Goal: Find specific page/section: Find specific page/section

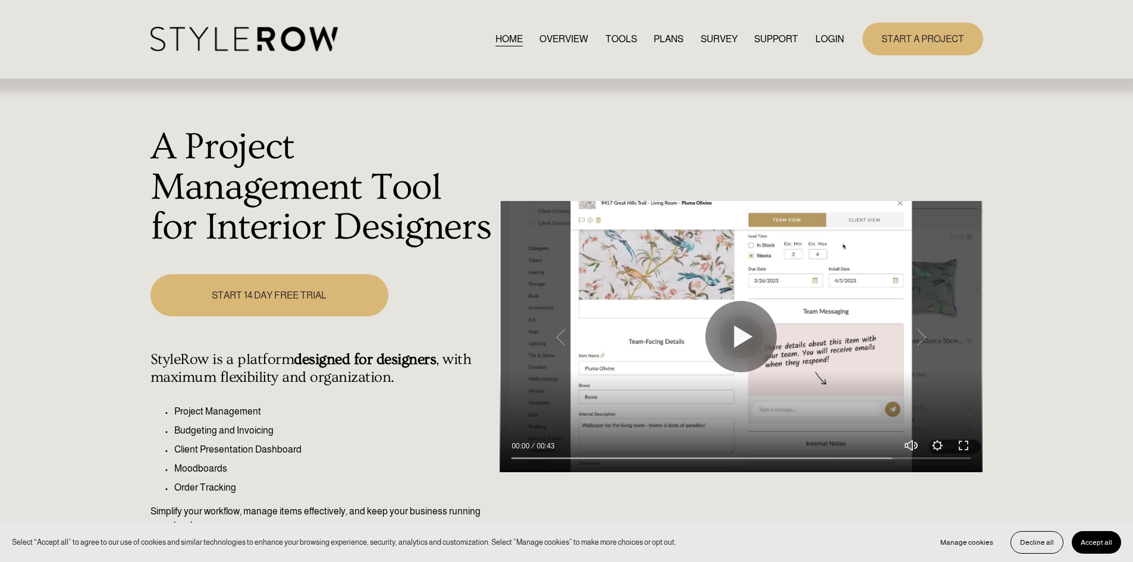
click at [820, 32] on link "LOGIN" at bounding box center [830, 39] width 29 height 16
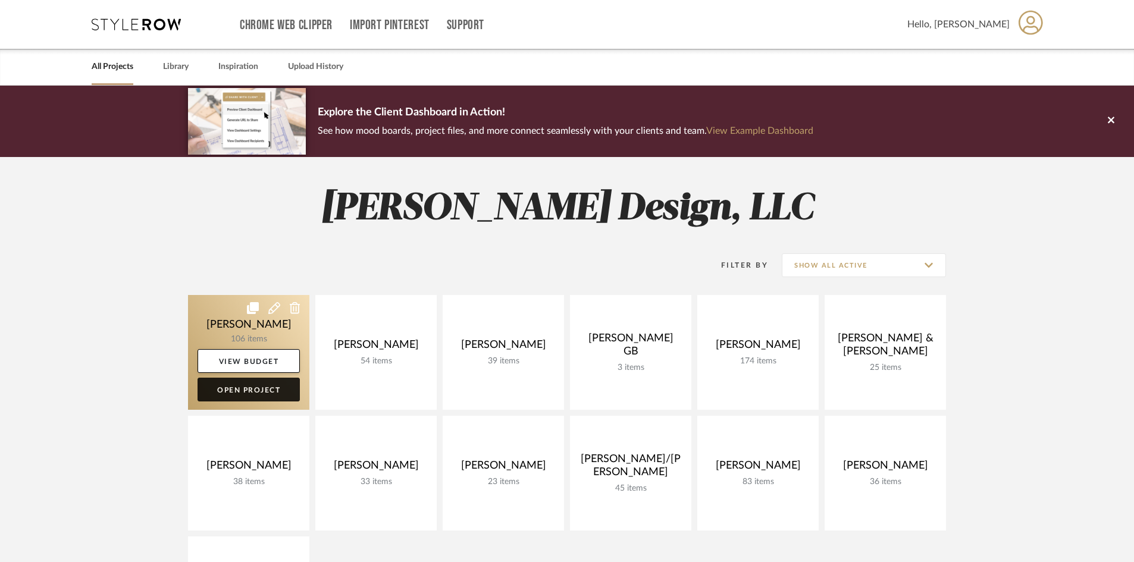
click at [270, 387] on link "Open Project" at bounding box center [249, 390] width 102 height 24
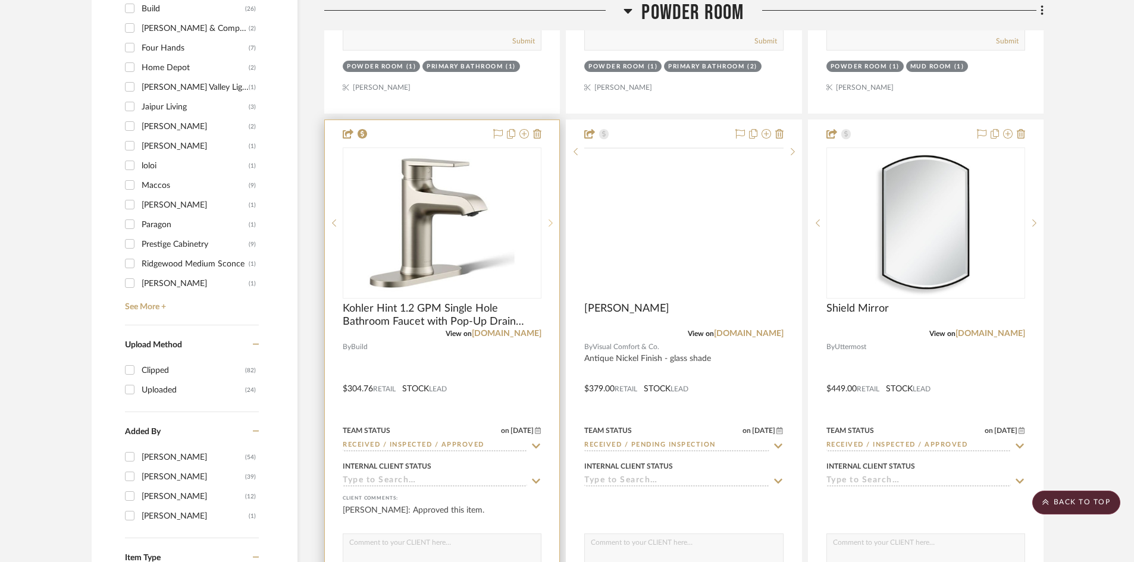
scroll to position [1368, 0]
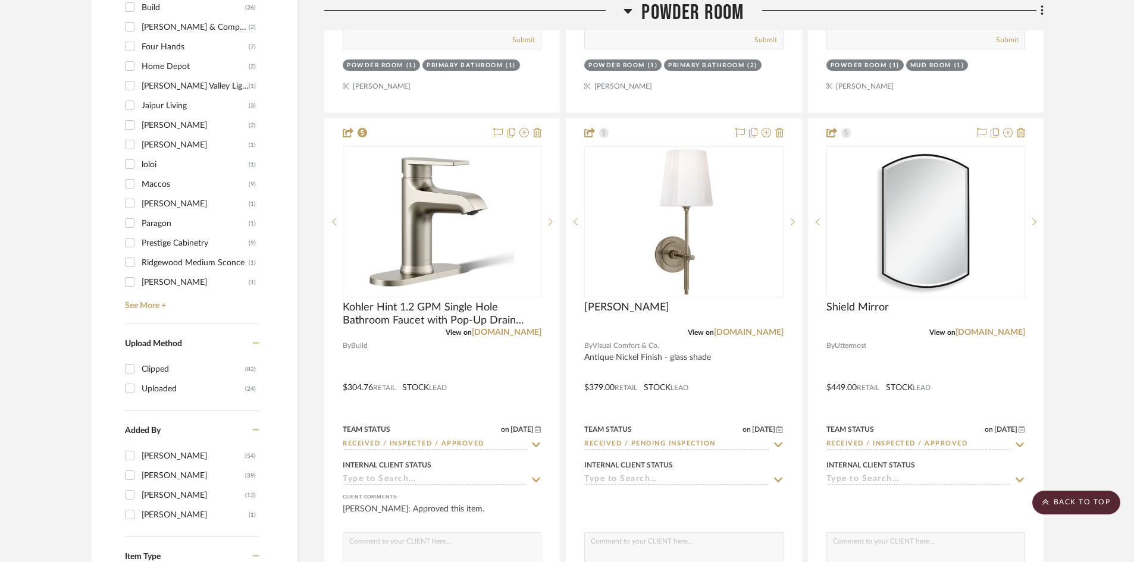
click at [707, 16] on span "Powder Room" at bounding box center [692, 13] width 102 height 26
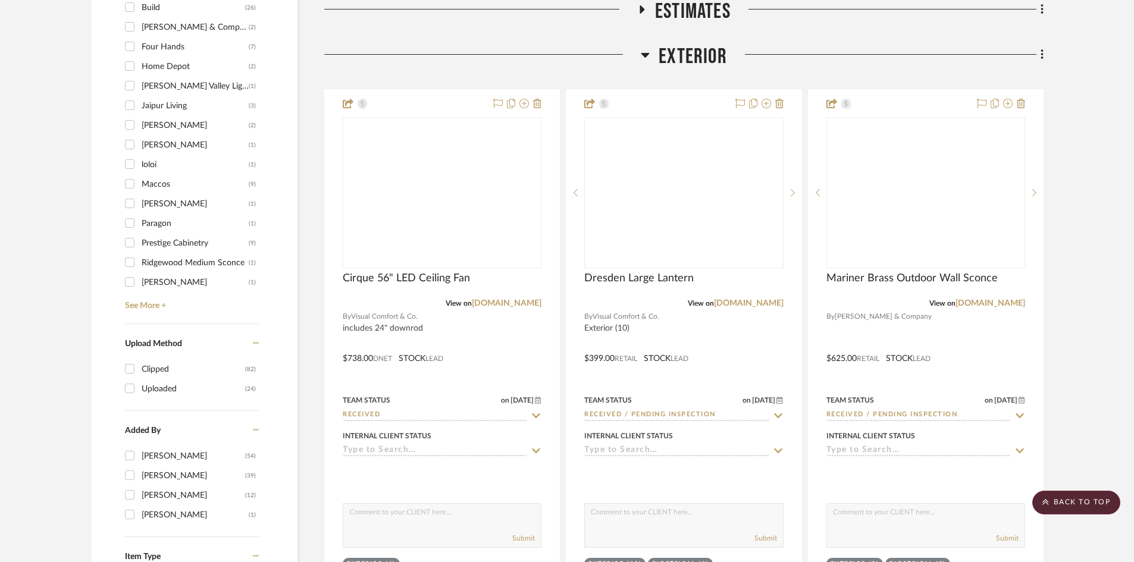
scroll to position [1071, 0]
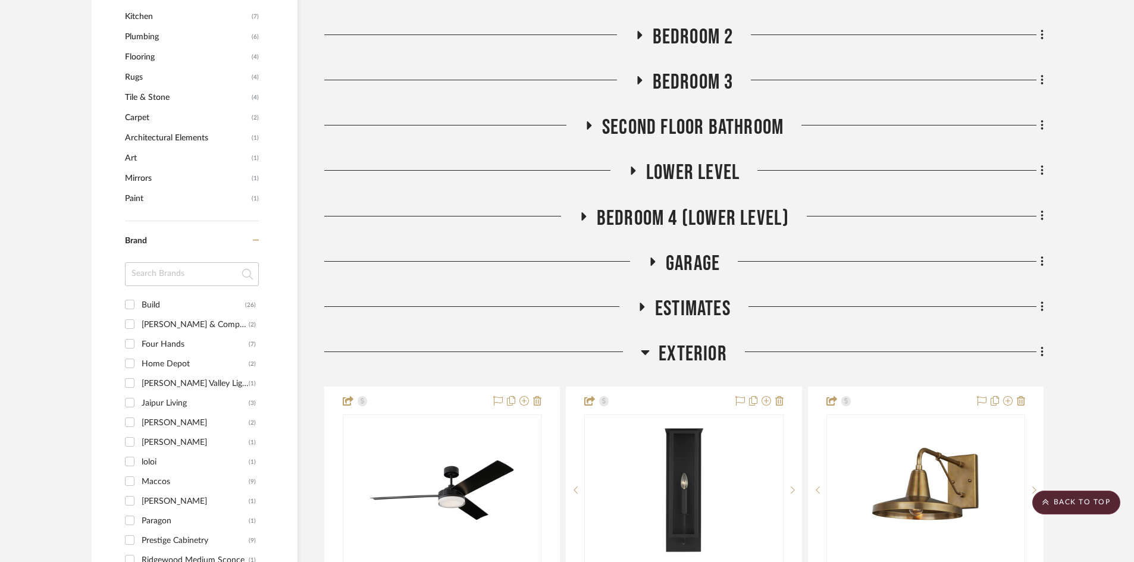
click at [700, 349] on span "Exterior" at bounding box center [693, 354] width 68 height 26
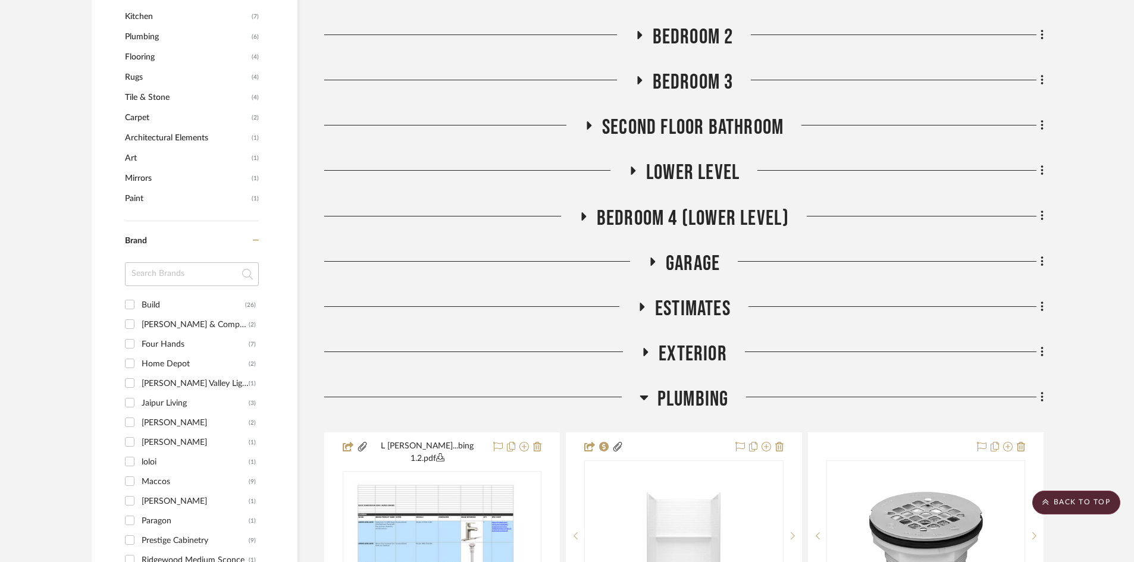
click at [693, 255] on span "Garage" at bounding box center [693, 264] width 54 height 26
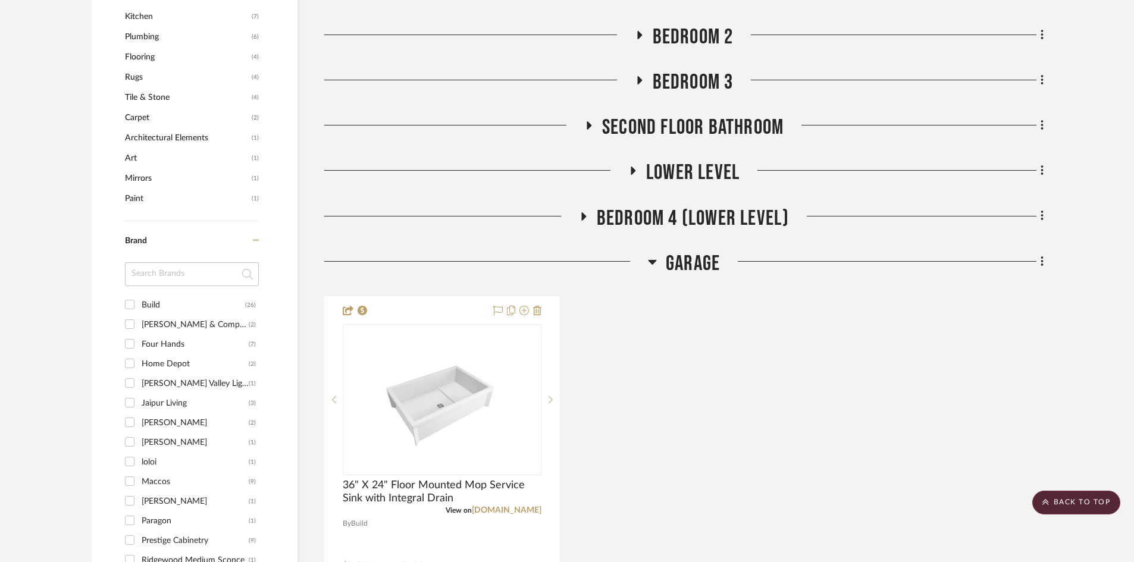
click at [688, 261] on span "Garage" at bounding box center [693, 264] width 54 height 26
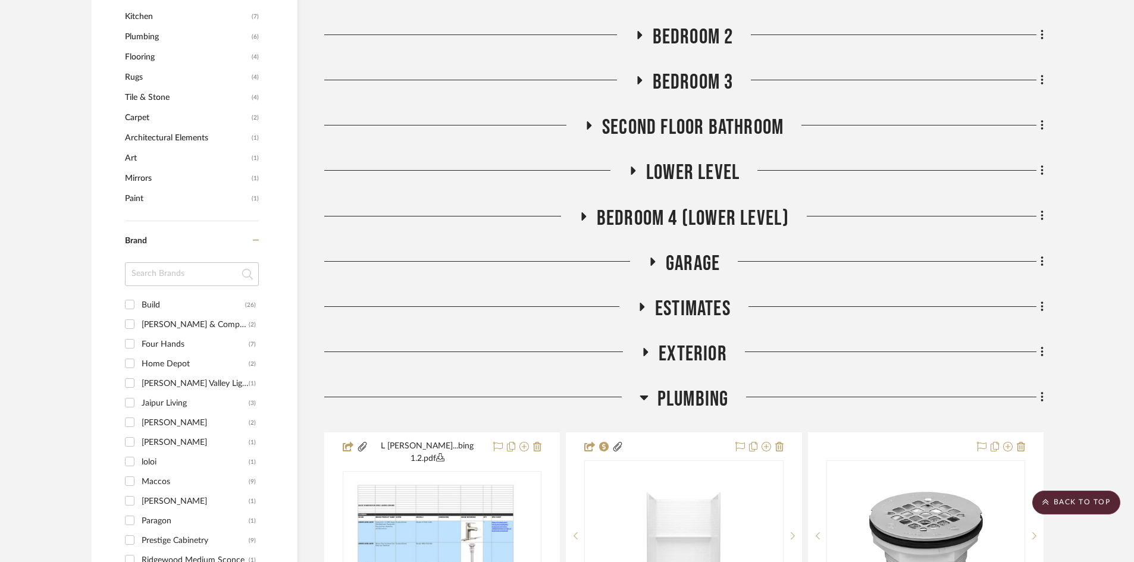
click at [648, 212] on span "BEDROOM 4 (LOWER LEVEL)" at bounding box center [693, 219] width 193 height 26
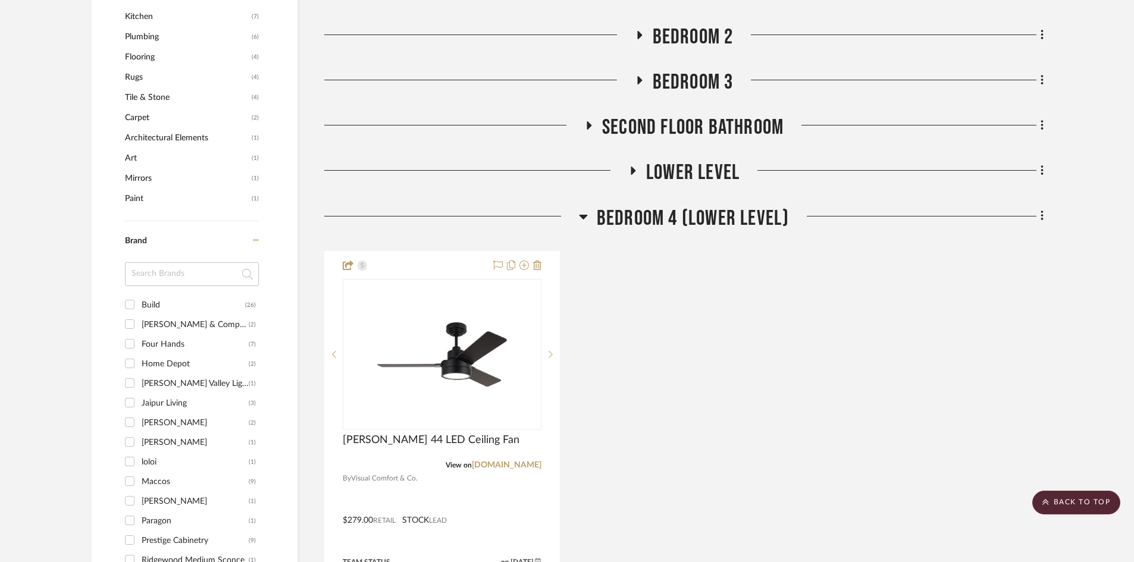
click at [648, 212] on span "BEDROOM 4 (LOWER LEVEL)" at bounding box center [693, 219] width 193 height 26
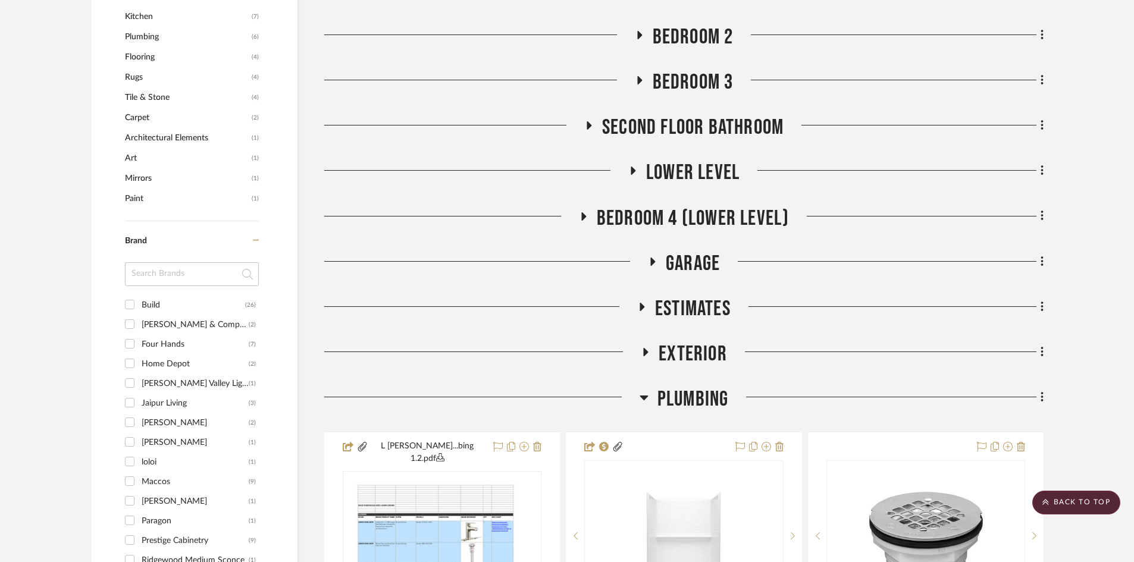
click at [672, 167] on span "Lower Level" at bounding box center [692, 173] width 93 height 26
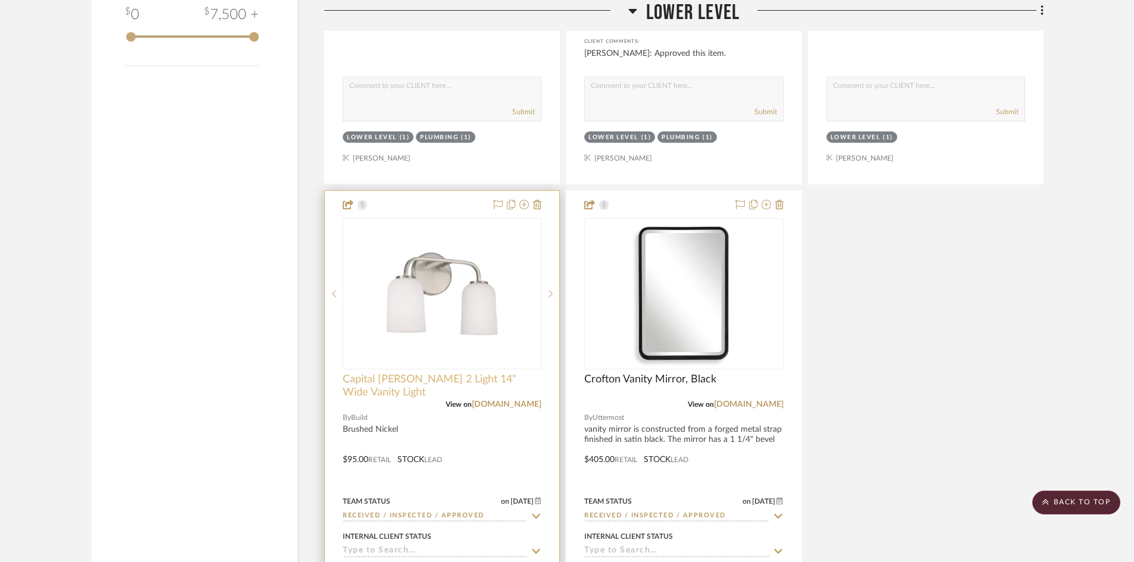
scroll to position [2201, 0]
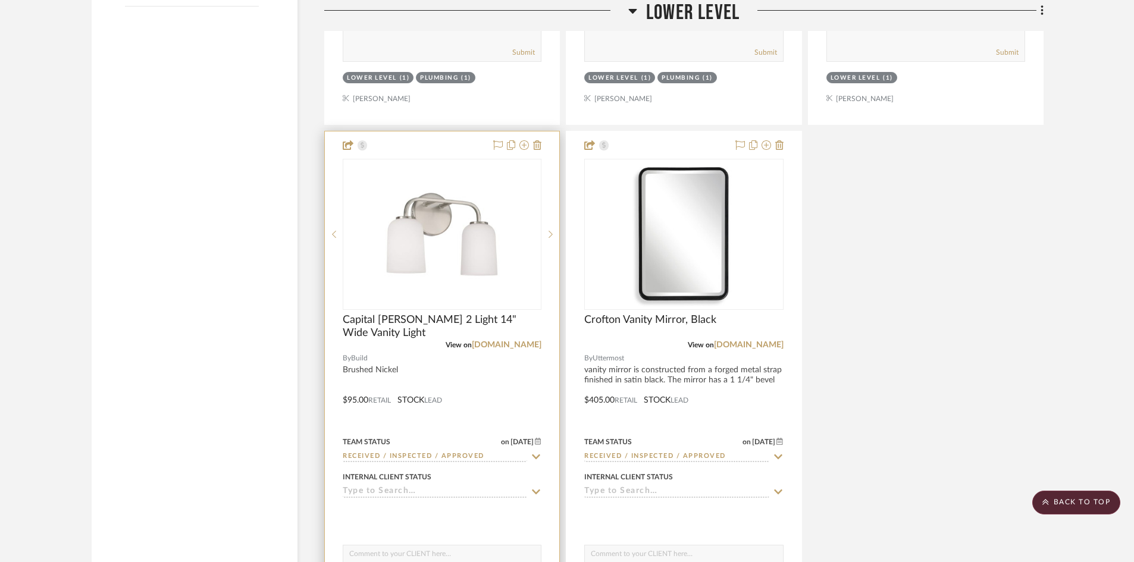
click at [443, 372] on div at bounding box center [442, 391] width 234 height 521
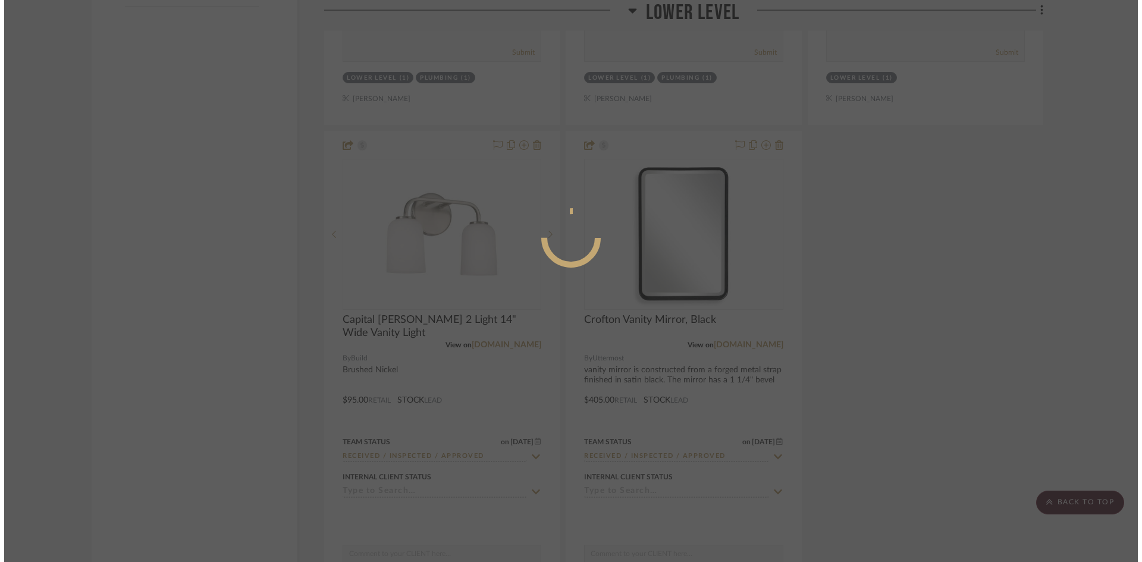
scroll to position [0, 0]
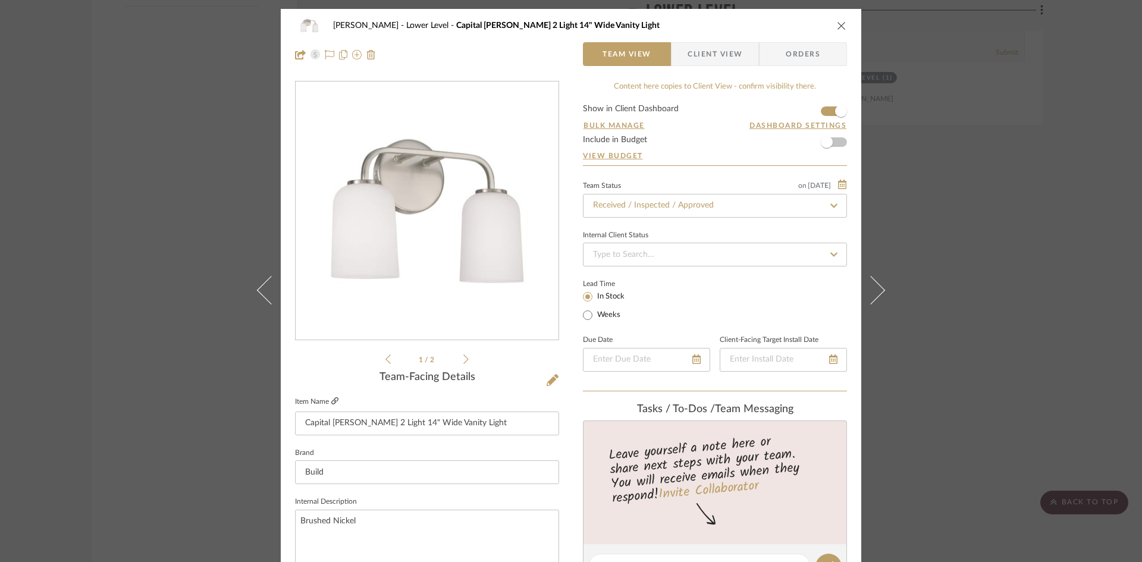
click at [331, 402] on icon at bounding box center [334, 400] width 7 height 7
click at [840, 25] on icon "close" at bounding box center [842, 26] width 10 height 10
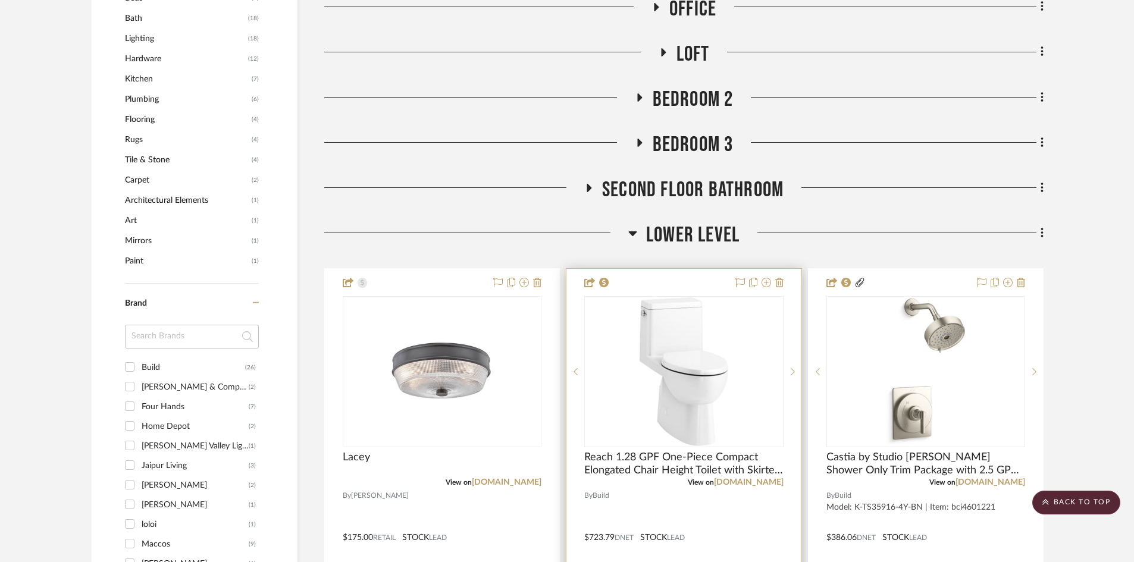
scroll to position [952, 0]
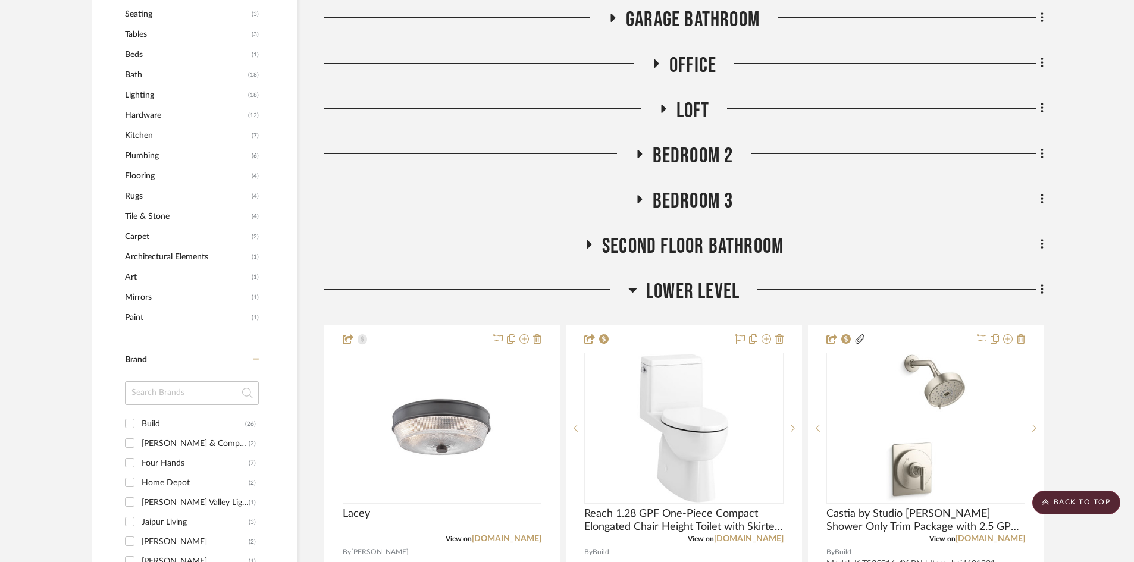
click at [709, 245] on span "Second Floor Bathroom" at bounding box center [692, 247] width 181 height 26
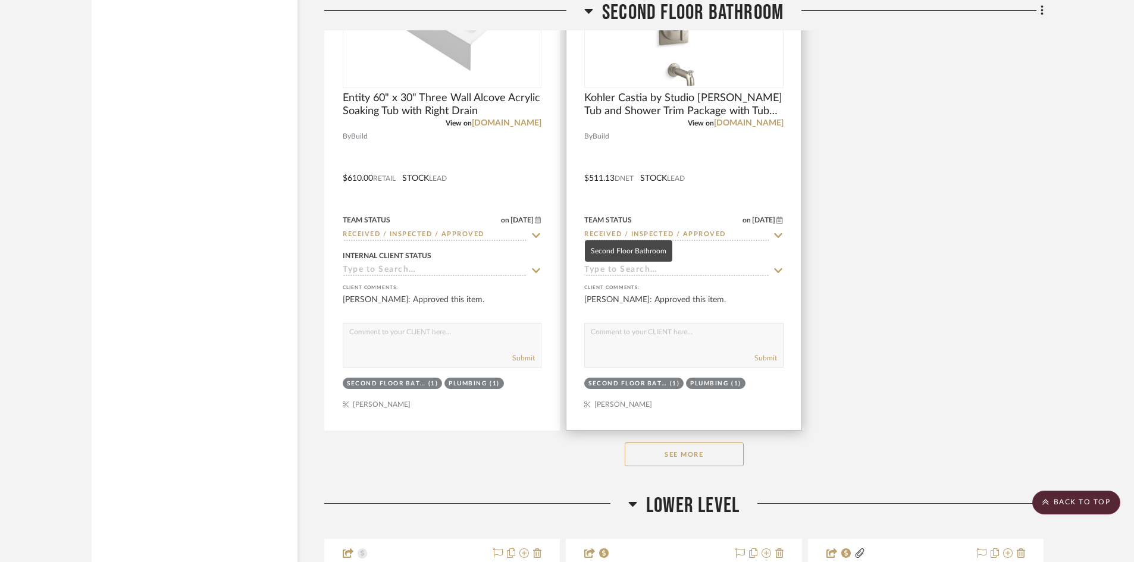
scroll to position [2499, 0]
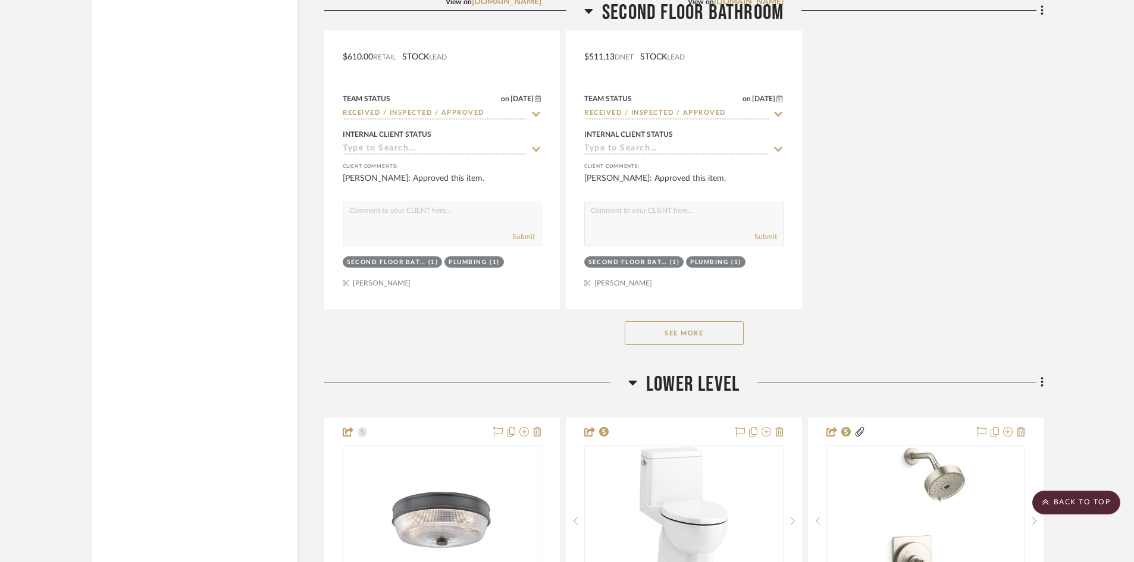
click at [708, 333] on button "See More" at bounding box center [684, 333] width 119 height 24
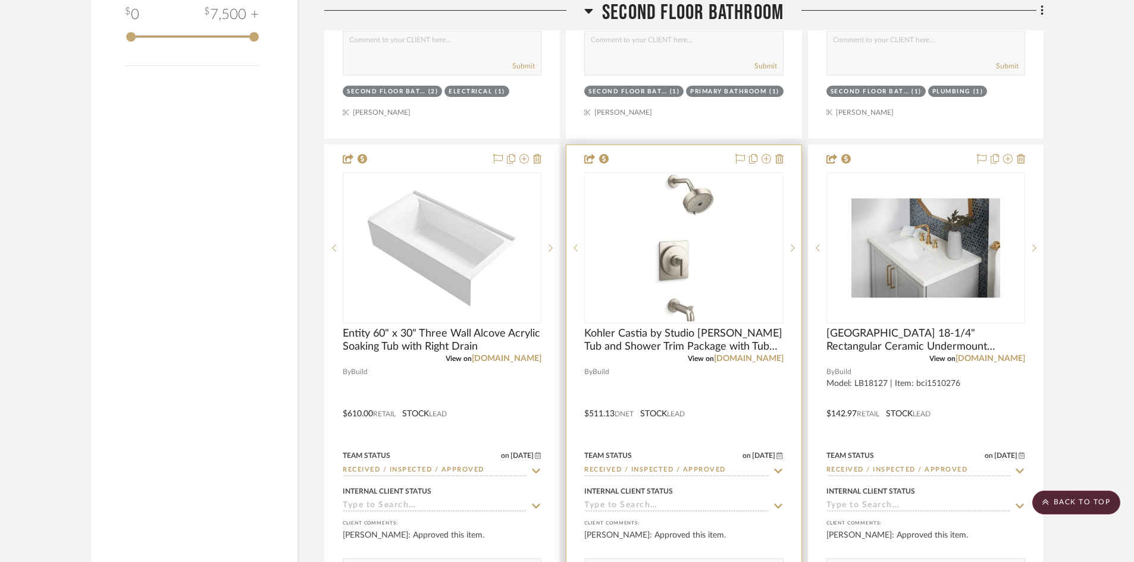
scroll to position [2261, 0]
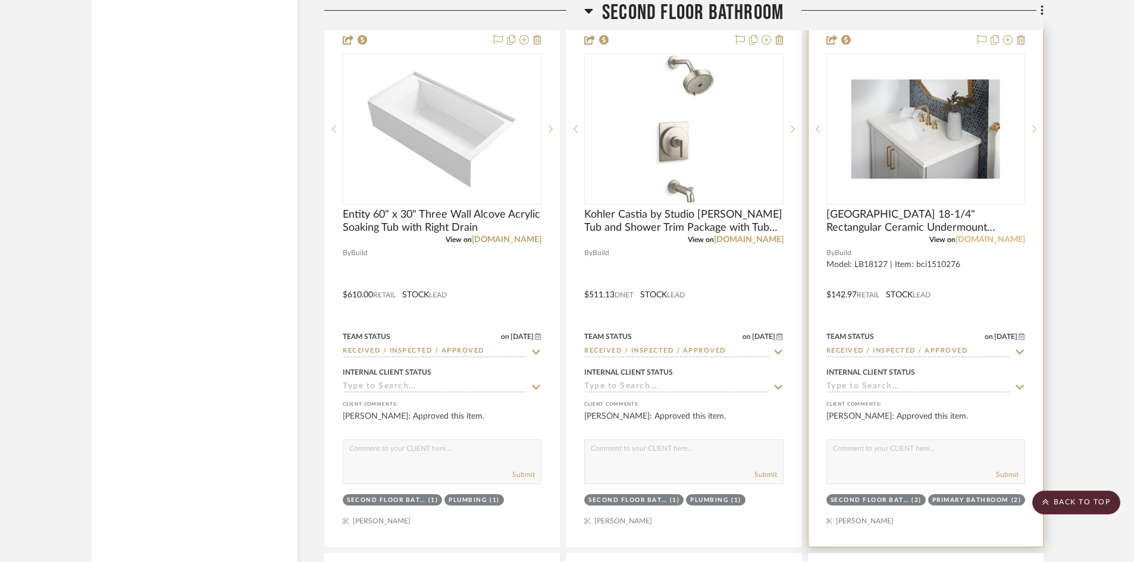
click at [1007, 239] on link "[DOMAIN_NAME]" at bounding box center [990, 240] width 70 height 8
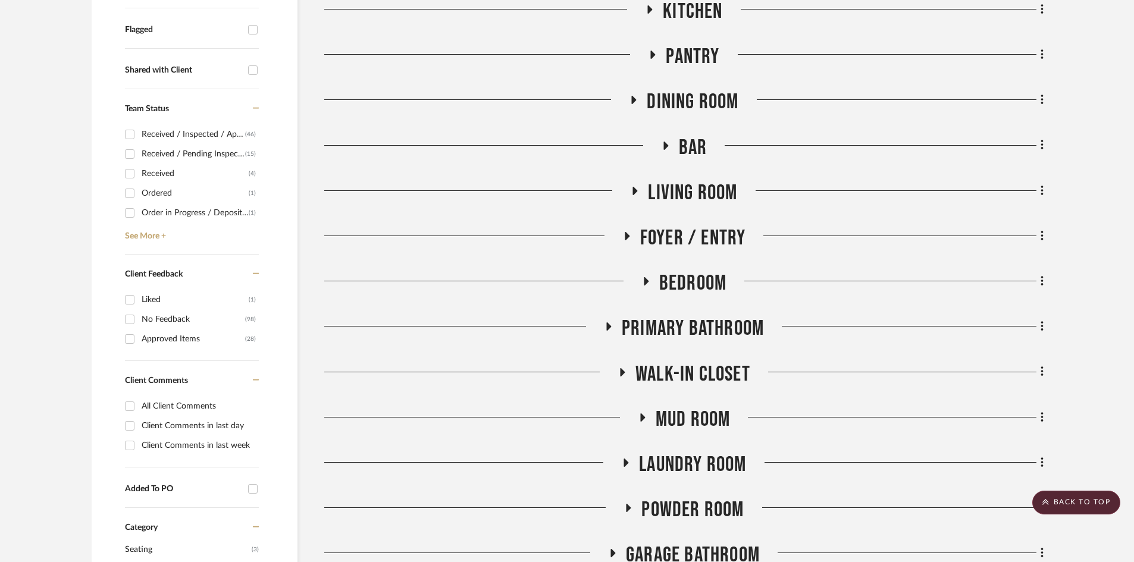
scroll to position [476, 0]
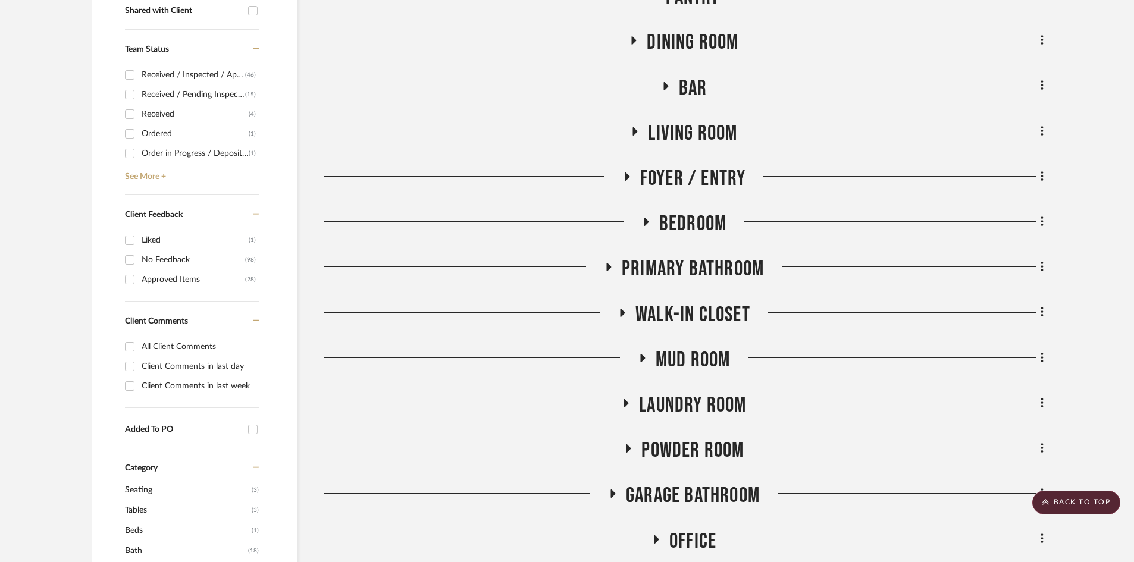
click at [722, 265] on span "Primary Bathroom" at bounding box center [693, 269] width 142 height 26
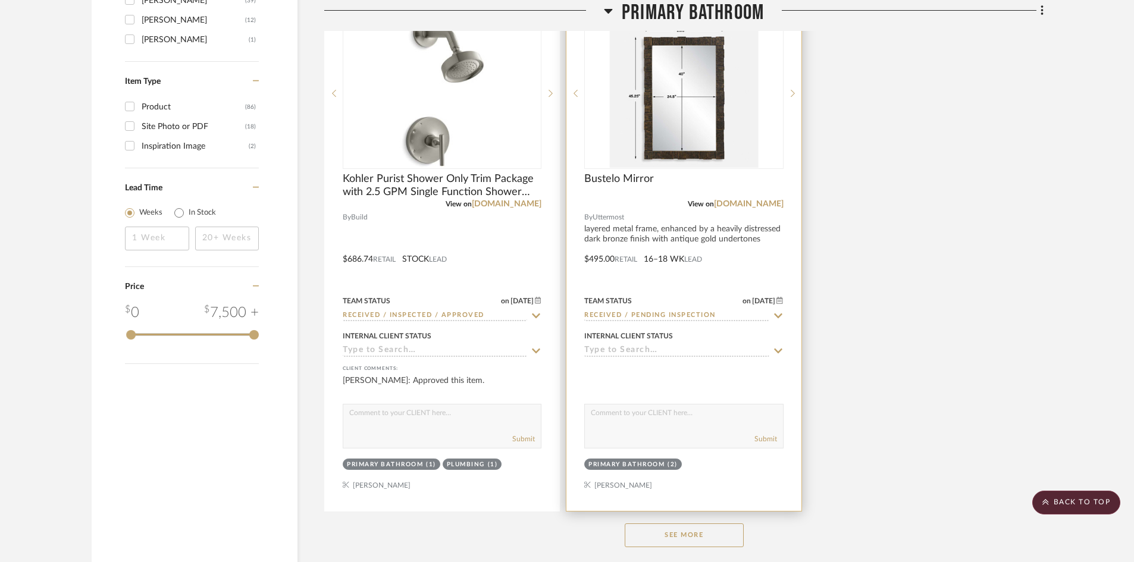
scroll to position [1844, 0]
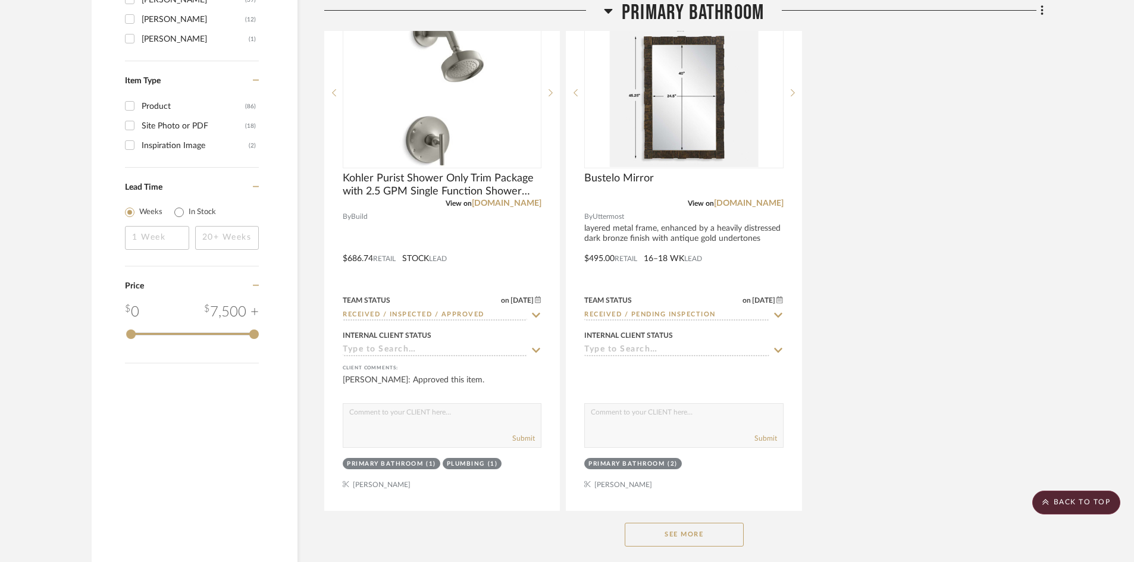
click at [691, 535] on button "See More" at bounding box center [684, 535] width 119 height 24
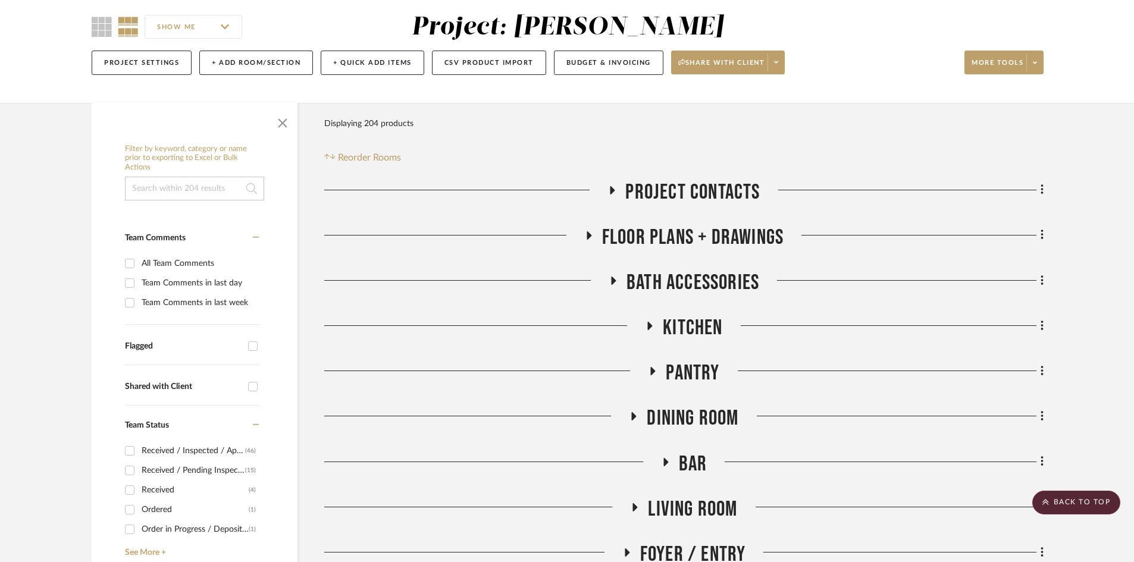
scroll to position [0, 0]
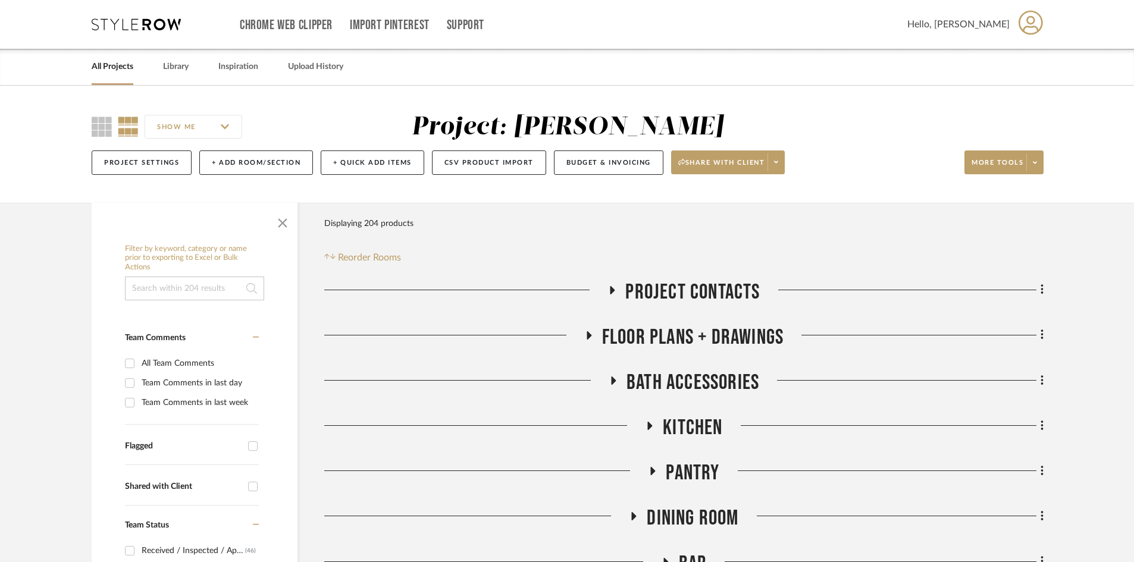
click at [161, 17] on div "Chrome Web Clipper Import Pinterest Support All Projects Library Inspiration Up…" at bounding box center [568, 24] width 952 height 49
click at [161, 20] on icon at bounding box center [136, 24] width 89 height 12
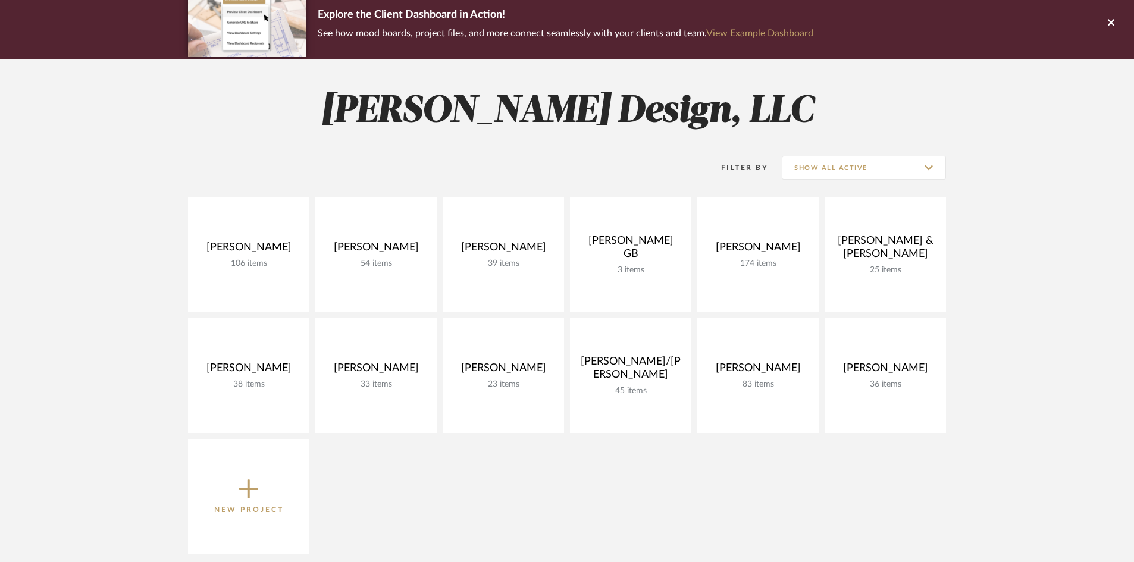
scroll to position [119, 0]
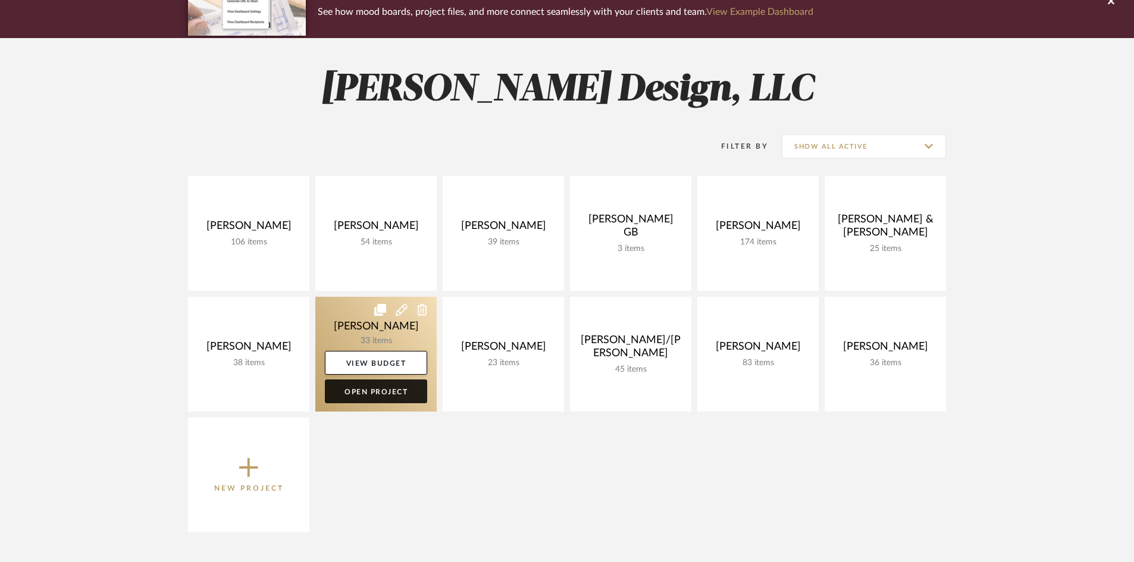
click at [405, 394] on link "Open Project" at bounding box center [376, 392] width 102 height 24
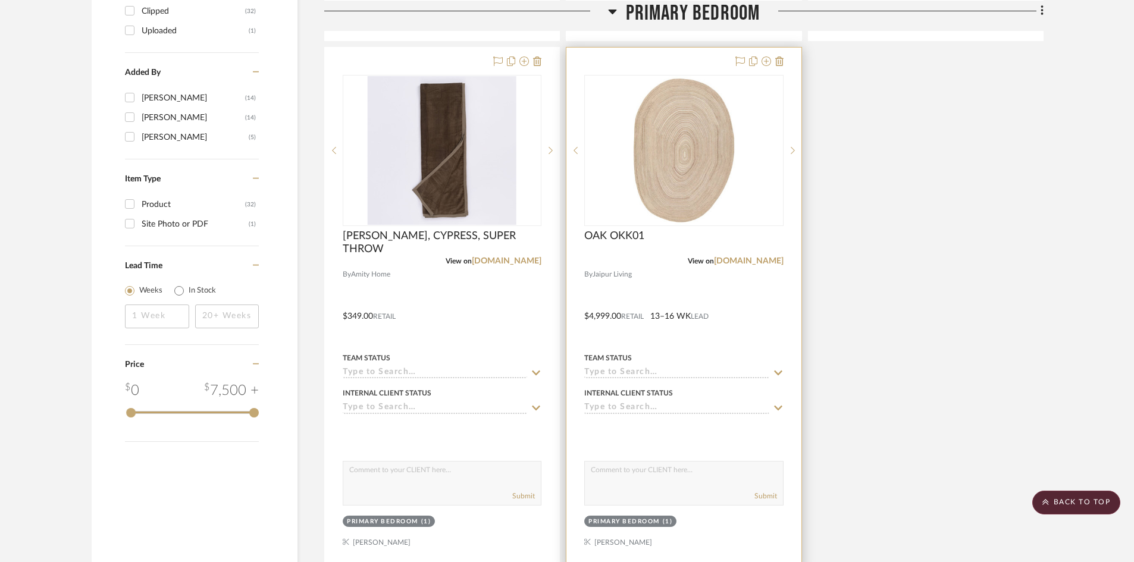
scroll to position [1487, 0]
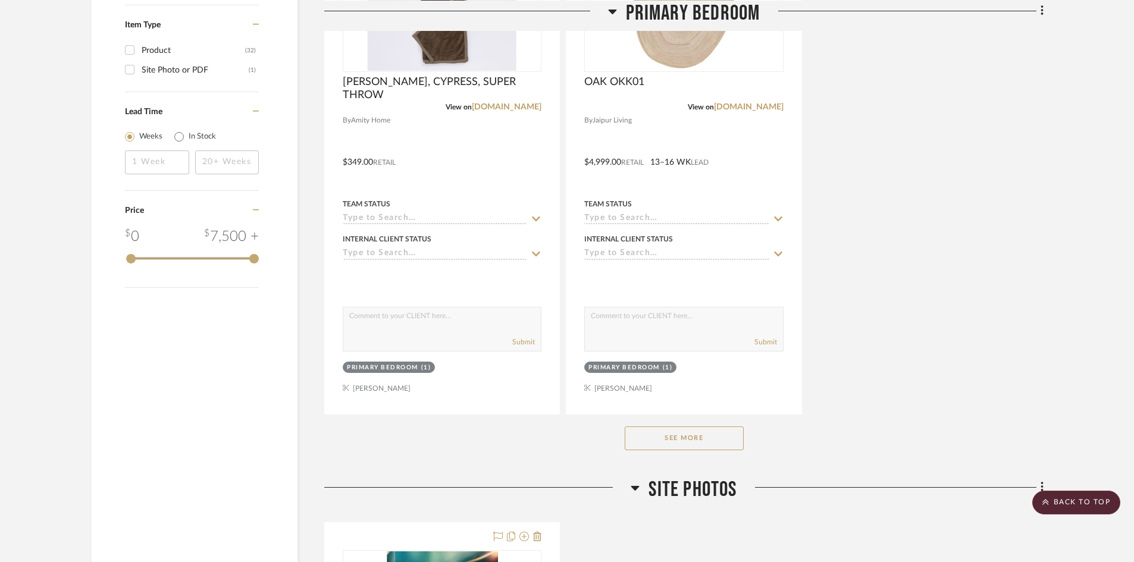
click at [690, 449] on button "See More" at bounding box center [684, 439] width 119 height 24
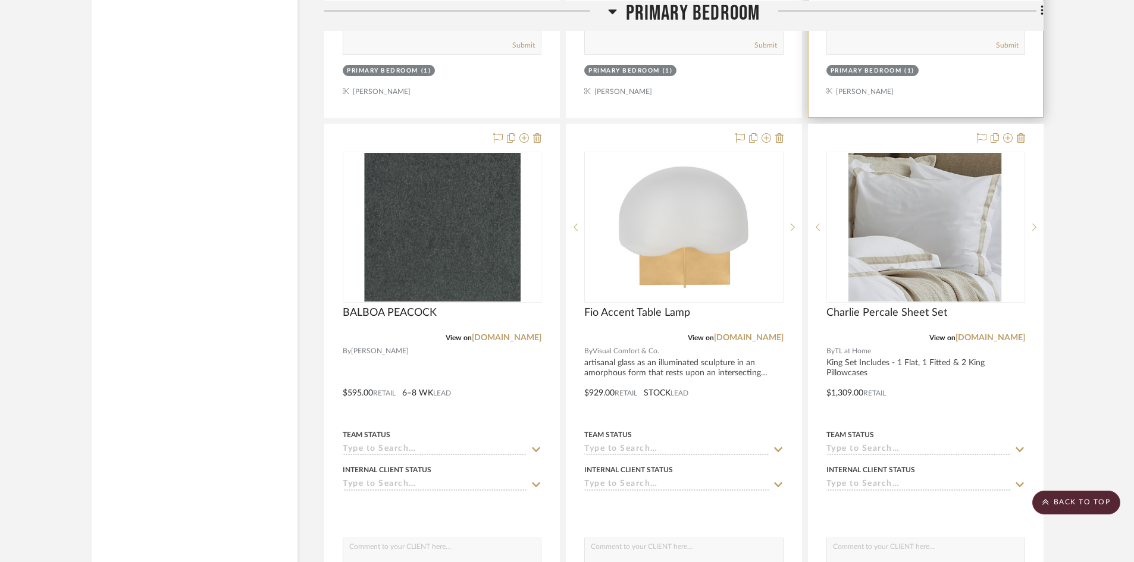
scroll to position [1785, 0]
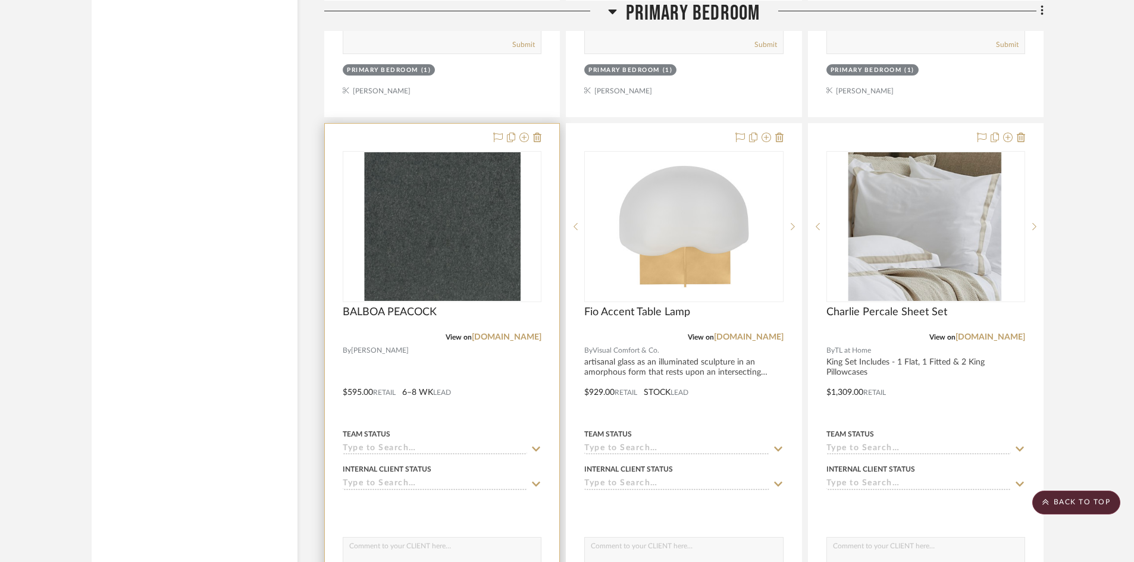
click at [485, 357] on div at bounding box center [442, 384] width 234 height 521
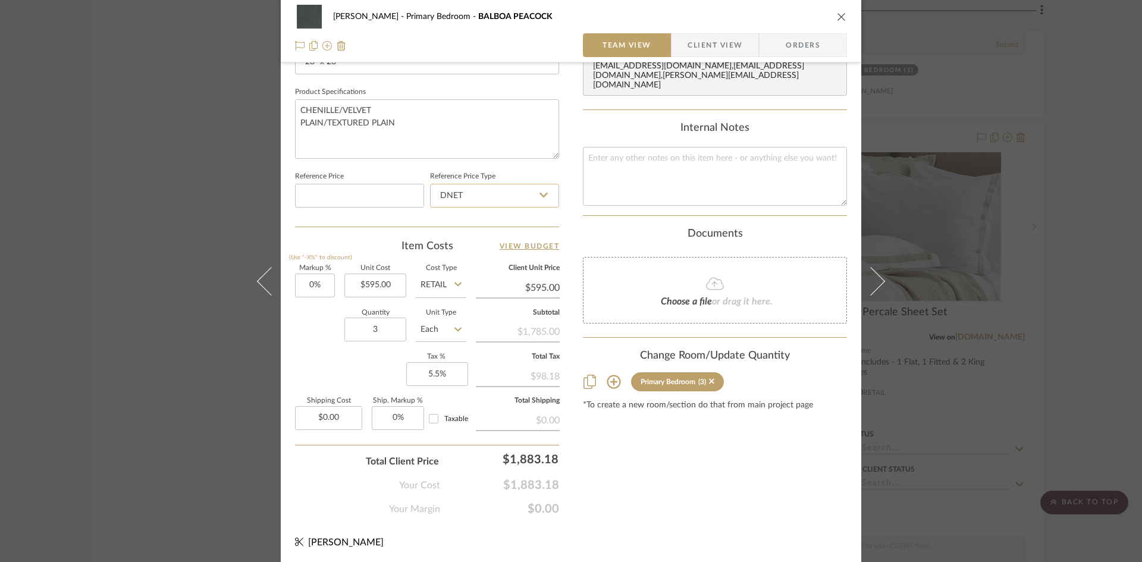
scroll to position [546, 0]
click at [839, 15] on icon "close" at bounding box center [842, 17] width 10 height 10
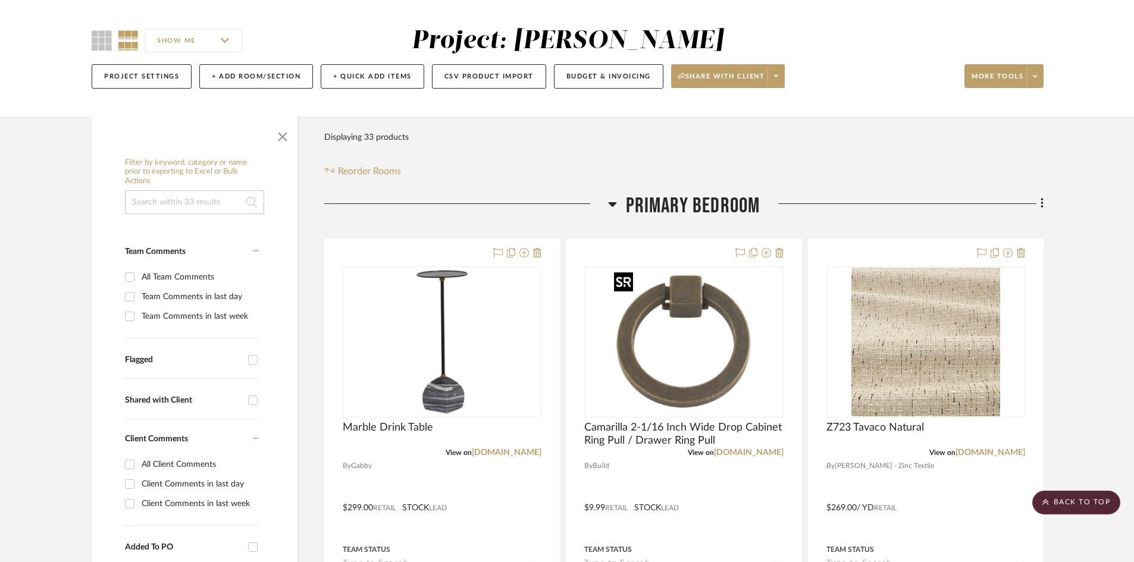
scroll to position [0, 0]
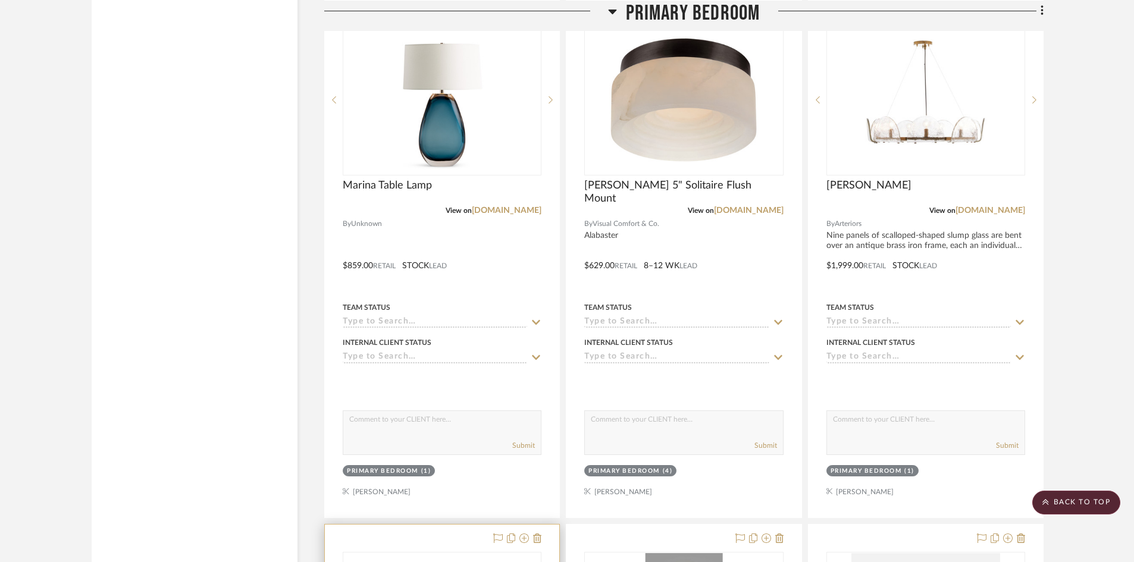
scroll to position [2677, 0]
